Goal: Information Seeking & Learning: Learn about a topic

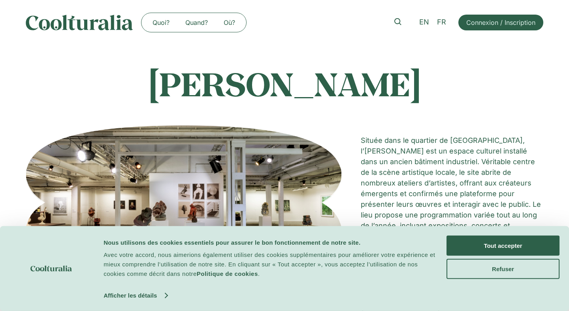
scroll to position [105, 0]
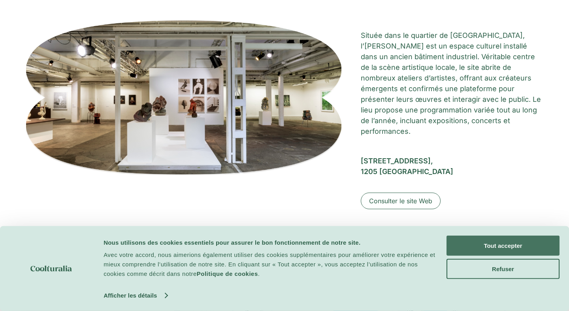
click at [483, 239] on button "Tout accepter" at bounding box center [502, 246] width 113 height 20
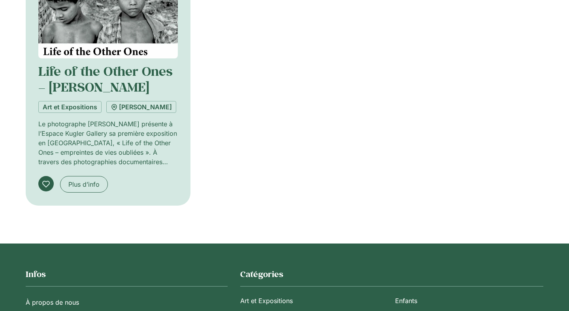
scroll to position [713, 0]
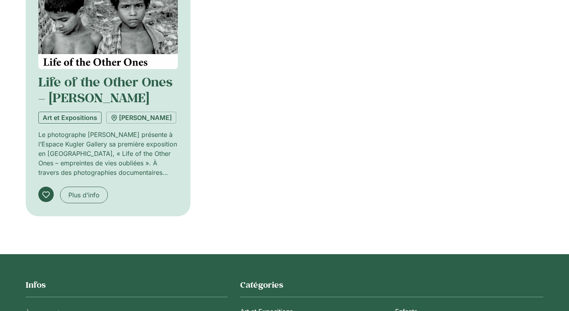
click at [84, 112] on link "Art et Expositions" at bounding box center [69, 118] width 63 height 12
click at [117, 112] on link "[PERSON_NAME]" at bounding box center [141, 118] width 70 height 12
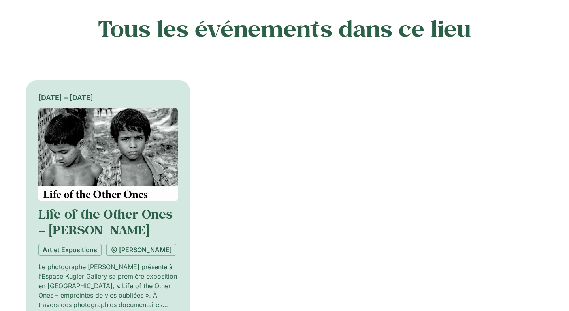
scroll to position [584, 0]
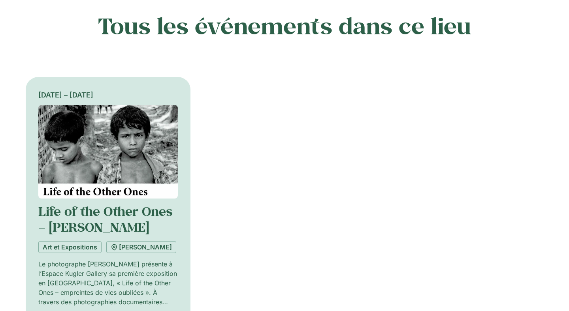
click at [122, 153] on img at bounding box center [107, 152] width 139 height 94
click at [122, 162] on img at bounding box center [107, 152] width 139 height 94
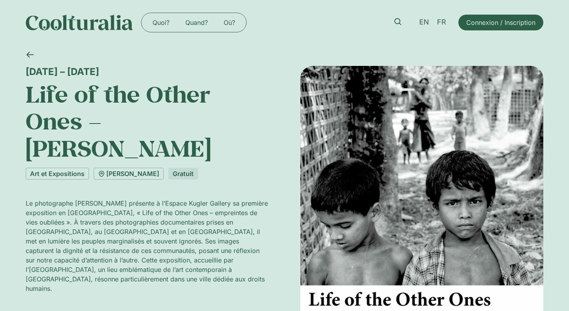
click at [89, 232] on p "Le photographe [PERSON_NAME] présente à l’Espace Kugler Gallery sa première exp…" at bounding box center [147, 246] width 243 height 95
